Goal: Information Seeking & Learning: Learn about a topic

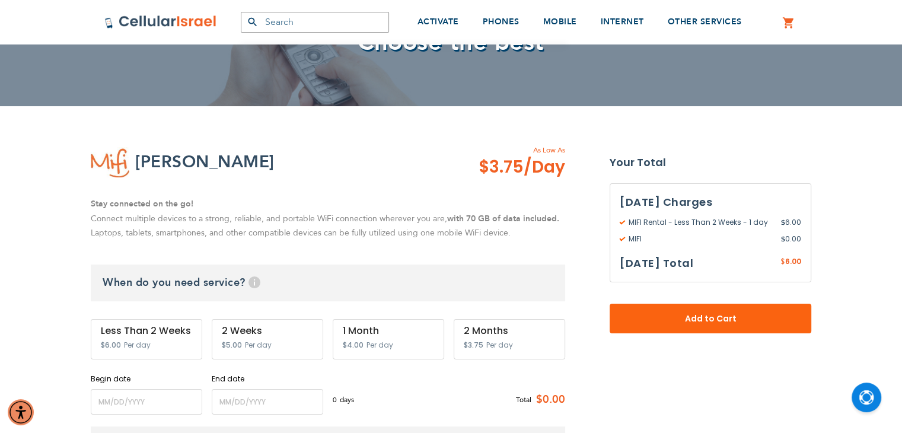
scroll to position [121, 0]
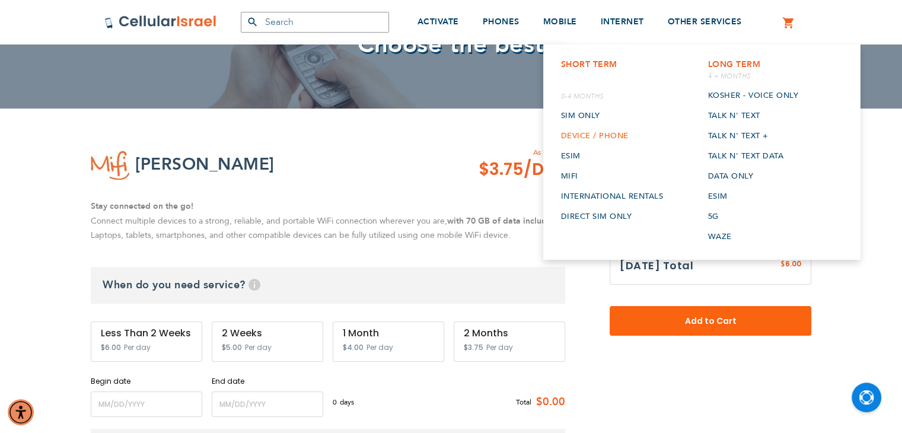
click at [574, 138] on link "Device / Phone" at bounding box center [612, 136] width 103 height 20
click at [570, 154] on link "ESIM" at bounding box center [612, 156] width 103 height 20
click at [570, 174] on link "Mifi" at bounding box center [612, 176] width 103 height 20
click at [578, 197] on link "International rentals" at bounding box center [612, 196] width 103 height 20
click at [588, 215] on link "Direct SIM Only" at bounding box center [612, 216] width 103 height 20
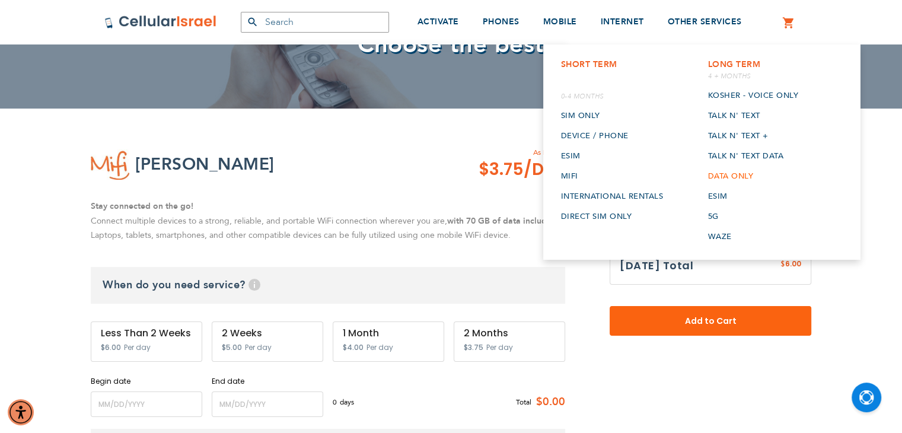
click at [738, 178] on link "Data only" at bounding box center [752, 176] width 91 height 20
click at [723, 190] on link "ESIM" at bounding box center [752, 196] width 91 height 20
click at [712, 212] on link "5G" at bounding box center [752, 216] width 91 height 20
click at [720, 233] on link "Waze" at bounding box center [752, 237] width 91 height 20
click at [732, 157] on link "Talk n' Text Data" at bounding box center [752, 156] width 91 height 20
